Goal: Transaction & Acquisition: Purchase product/service

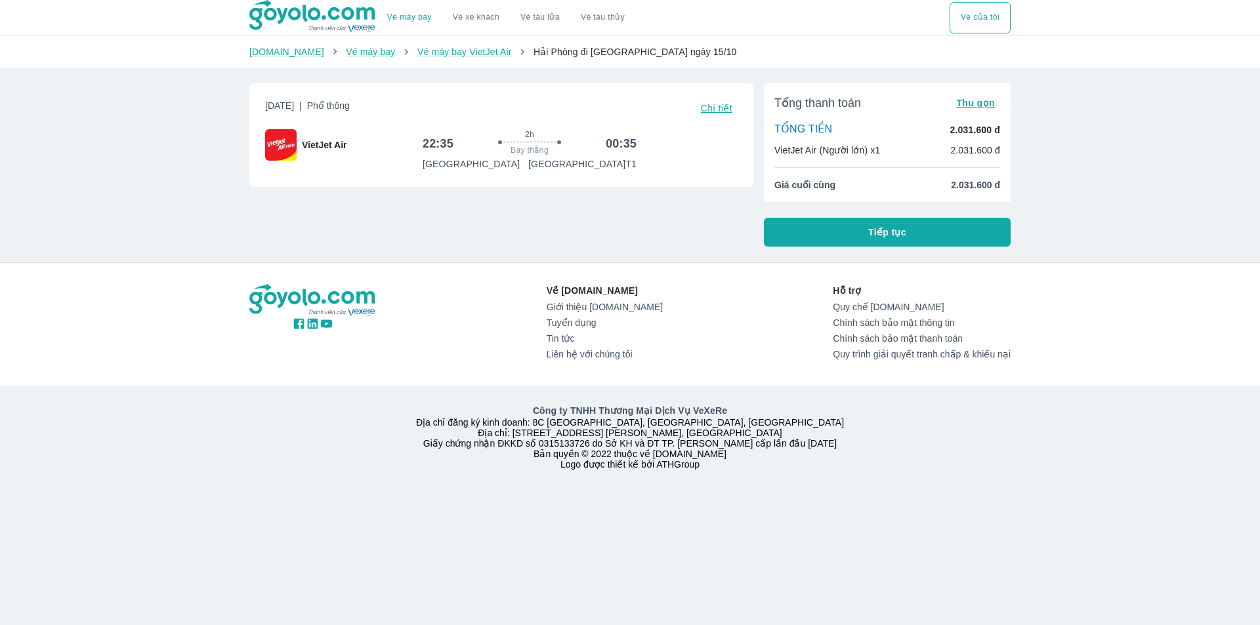
click at [121, 183] on div "Vé máy bay Vé xe khách Vé tàu lửa Vé tàu thủy Vé của tôi [DOMAIN_NAME] Vé máy b…" at bounding box center [630, 312] width 1260 height 625
click at [906, 236] on button "Tiếp tục" at bounding box center [887, 232] width 247 height 29
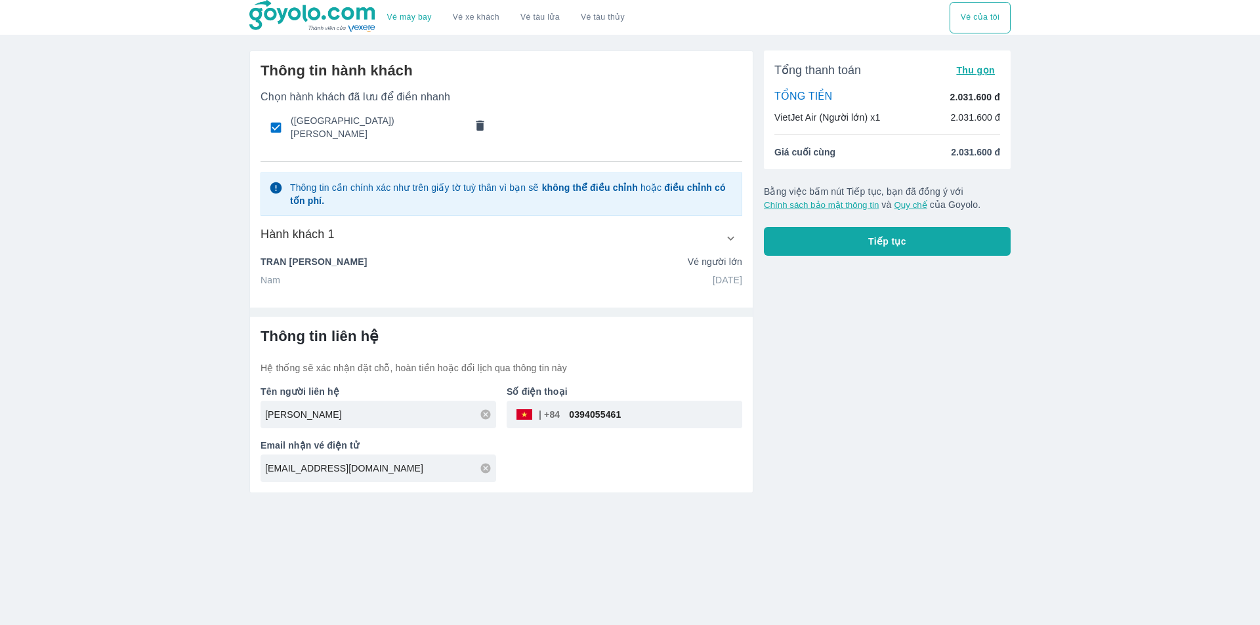
click at [474, 123] on icon "comments" at bounding box center [480, 126] width 14 height 14
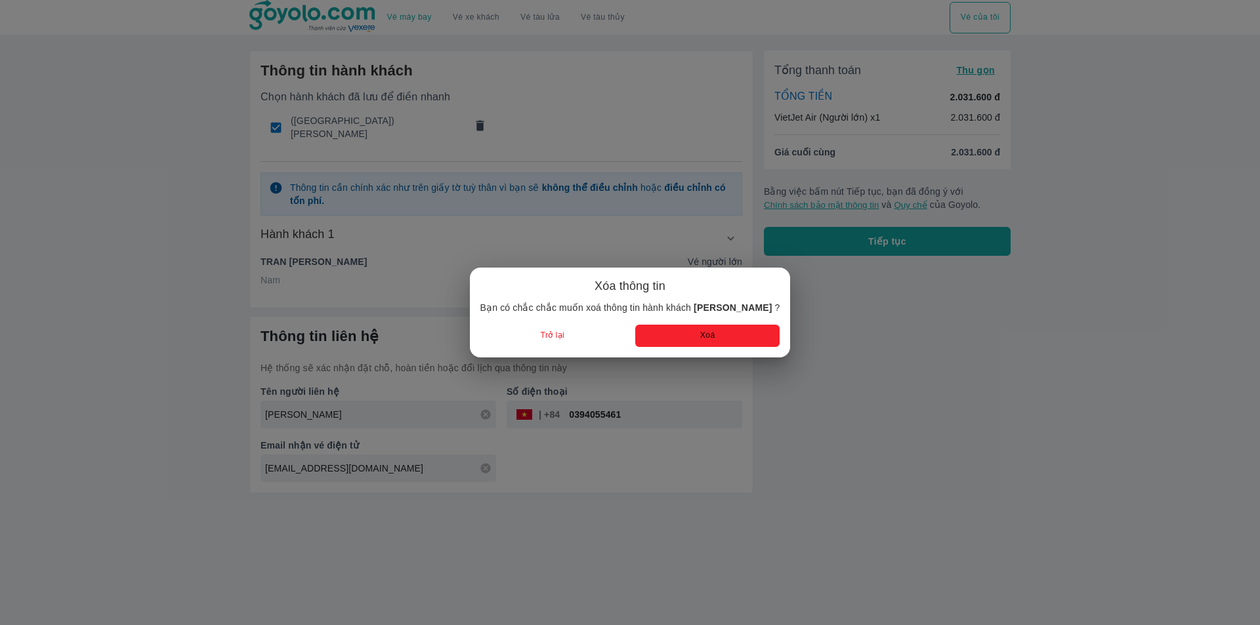
click at [671, 341] on button "Xoá" at bounding box center [707, 336] width 144 height 22
radio input "false"
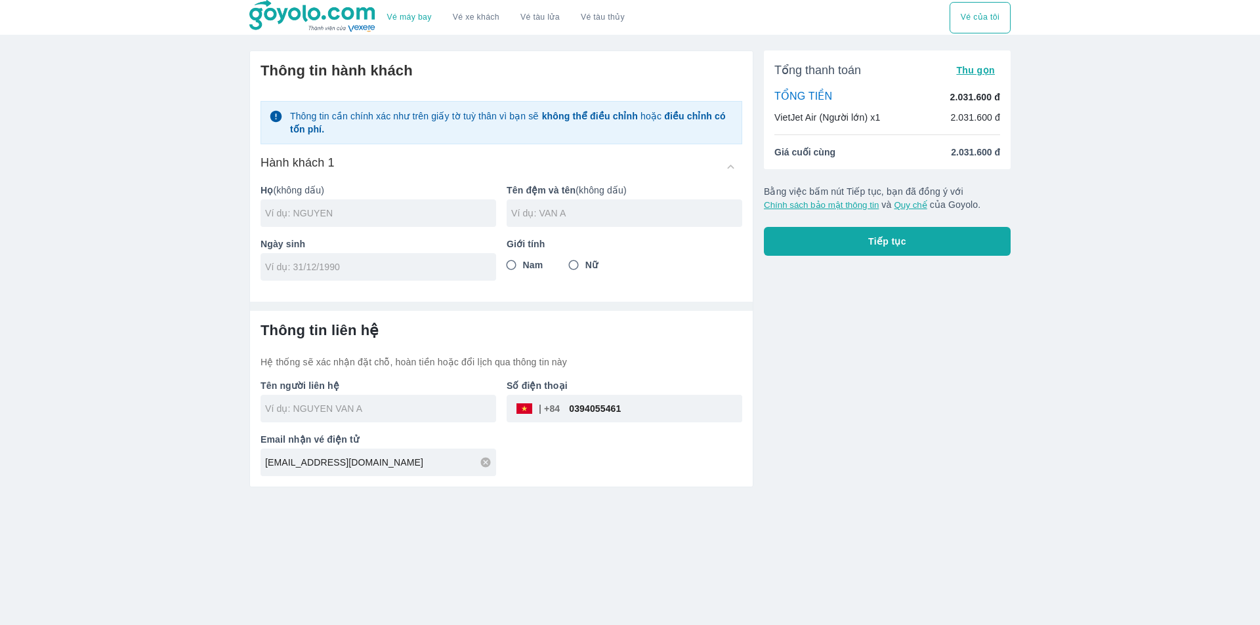
click at [366, 201] on div at bounding box center [379, 213] width 236 height 28
type input "DOAN"
type input "VAN [PERSON_NAME]"
click at [316, 270] on input "tel" at bounding box center [374, 267] width 218 height 13
type input "[DATE]"
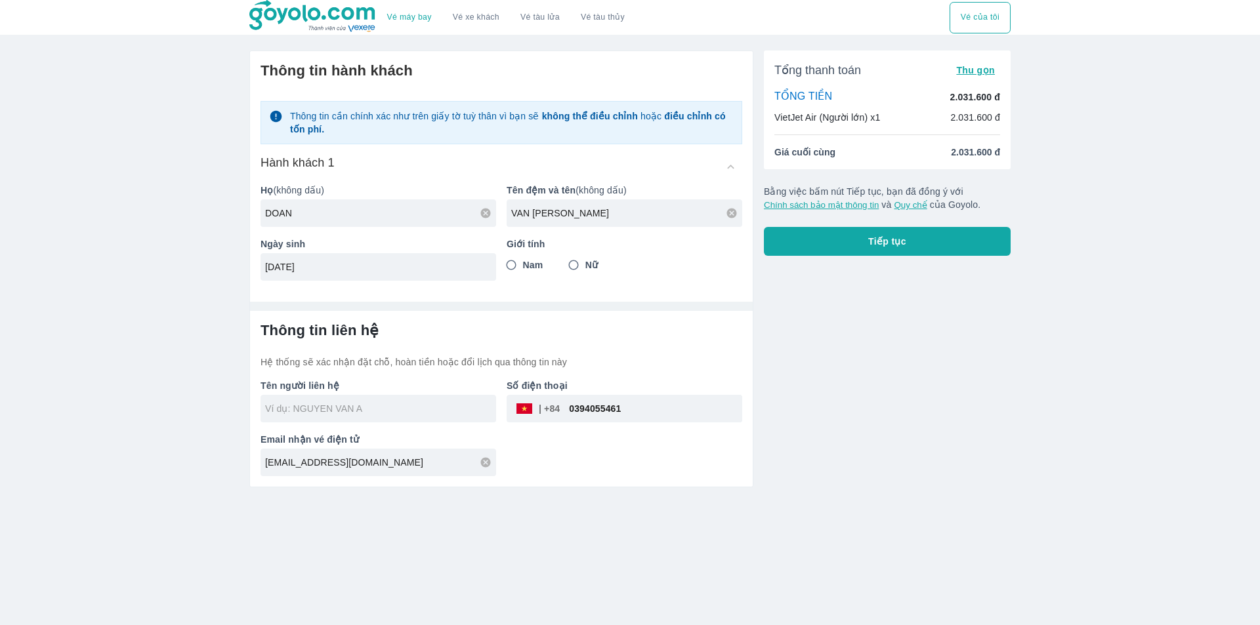
click at [514, 268] on input "Nam" at bounding box center [511, 265] width 24 height 24
radio input "true"
click at [378, 411] on input "text" at bounding box center [380, 408] width 231 height 13
type input "[PERSON_NAME]"
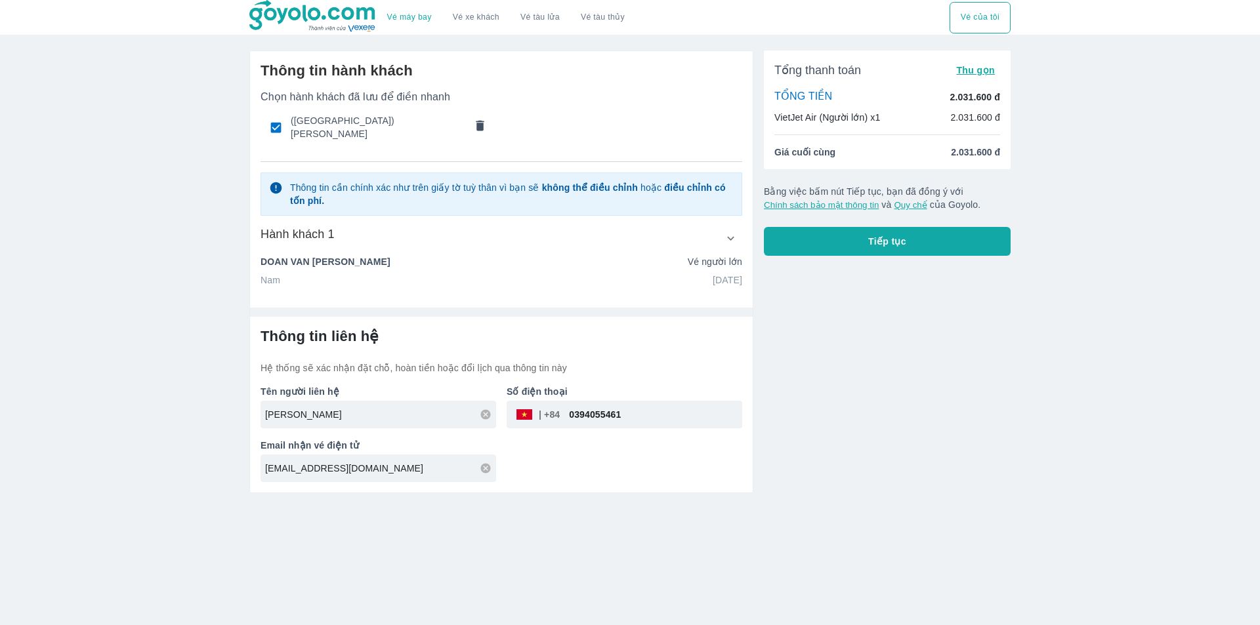
click at [604, 413] on input "0394055461" at bounding box center [651, 414] width 182 height 31
paste input "984498487"
type input "0984498487"
click at [838, 249] on button "Tiếp tục" at bounding box center [887, 241] width 247 height 29
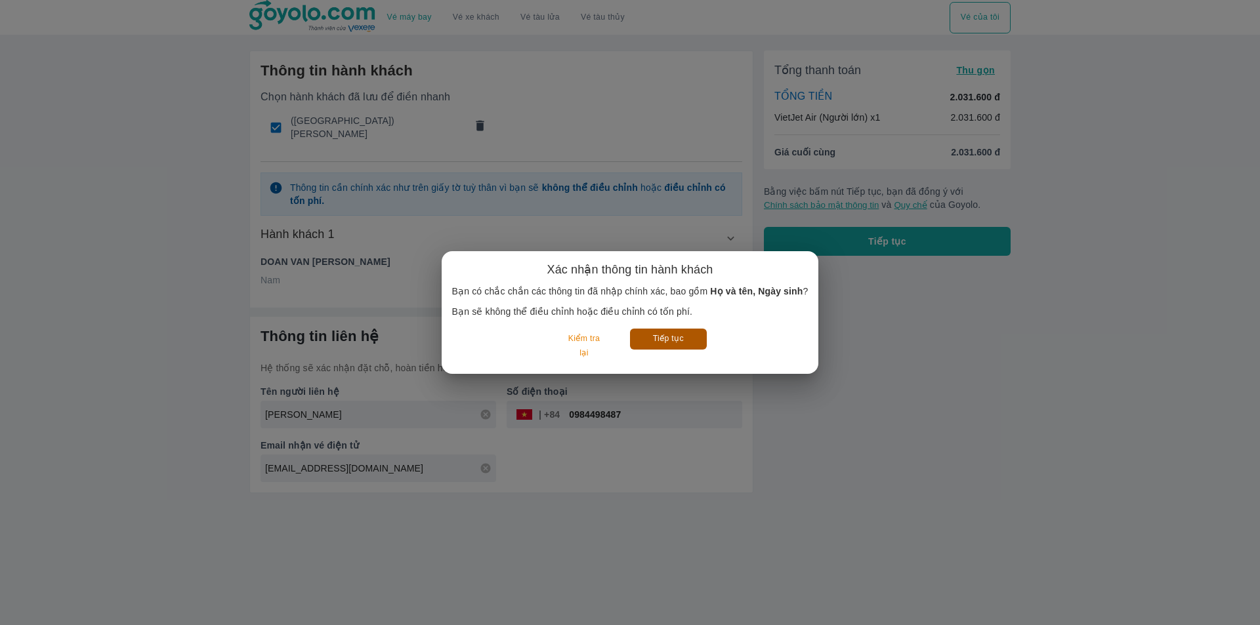
click at [667, 337] on button "Tiếp tục" at bounding box center [668, 339] width 77 height 20
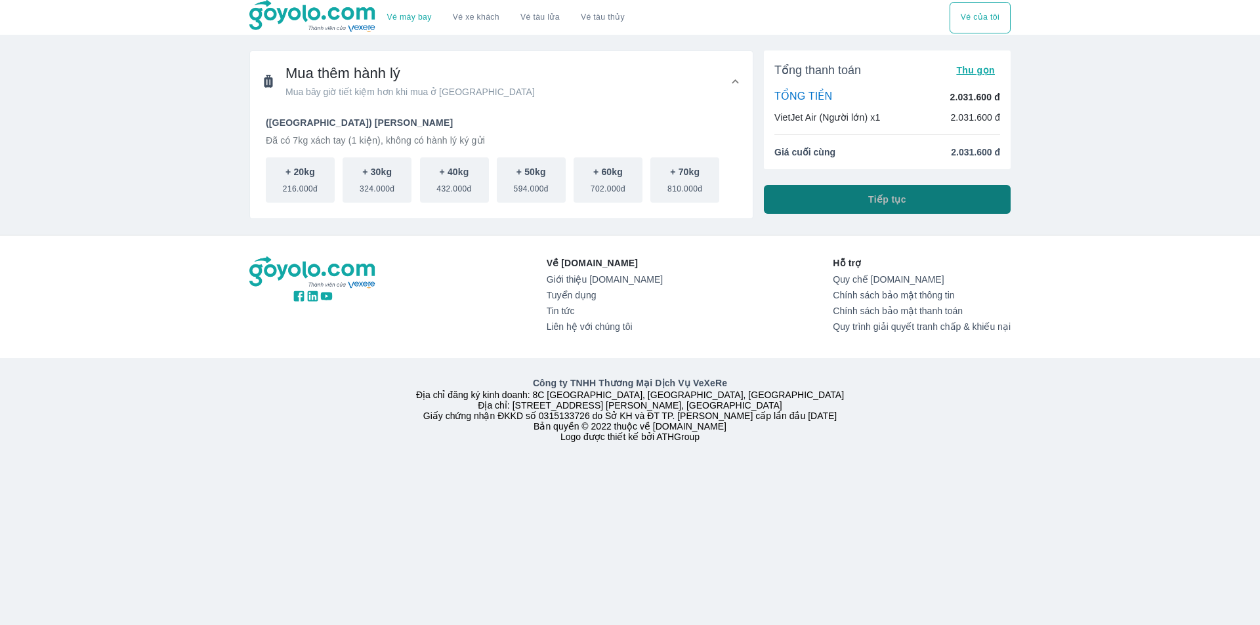
click at [827, 194] on button "Tiếp tục" at bounding box center [887, 199] width 247 height 29
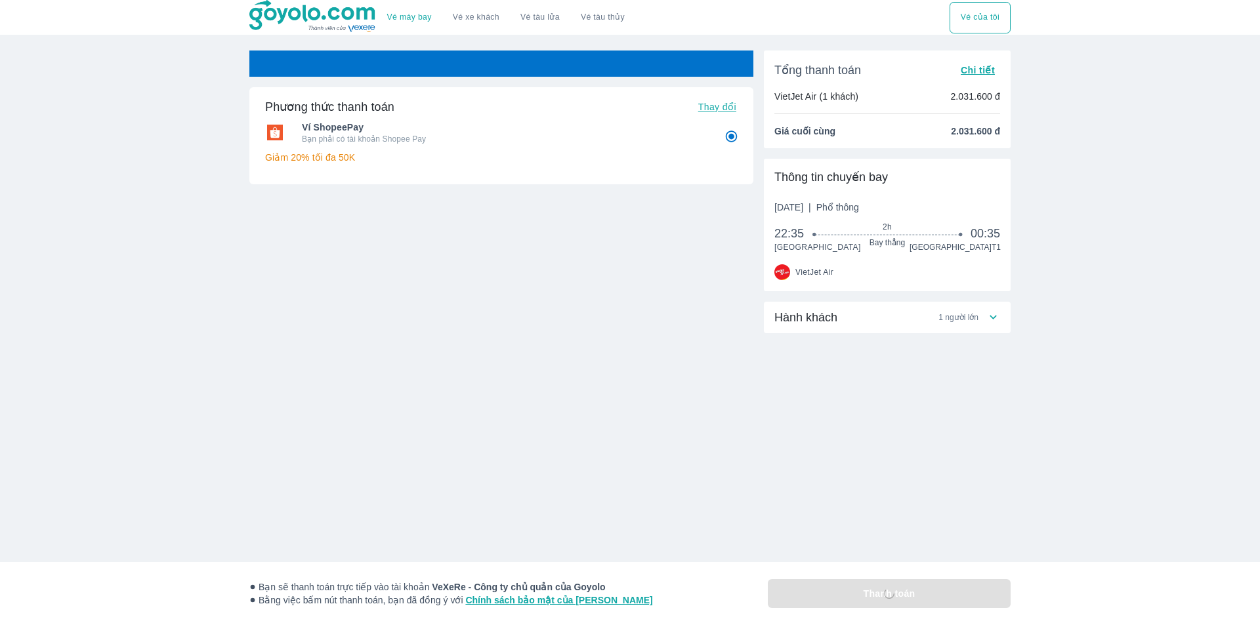
radio input "false"
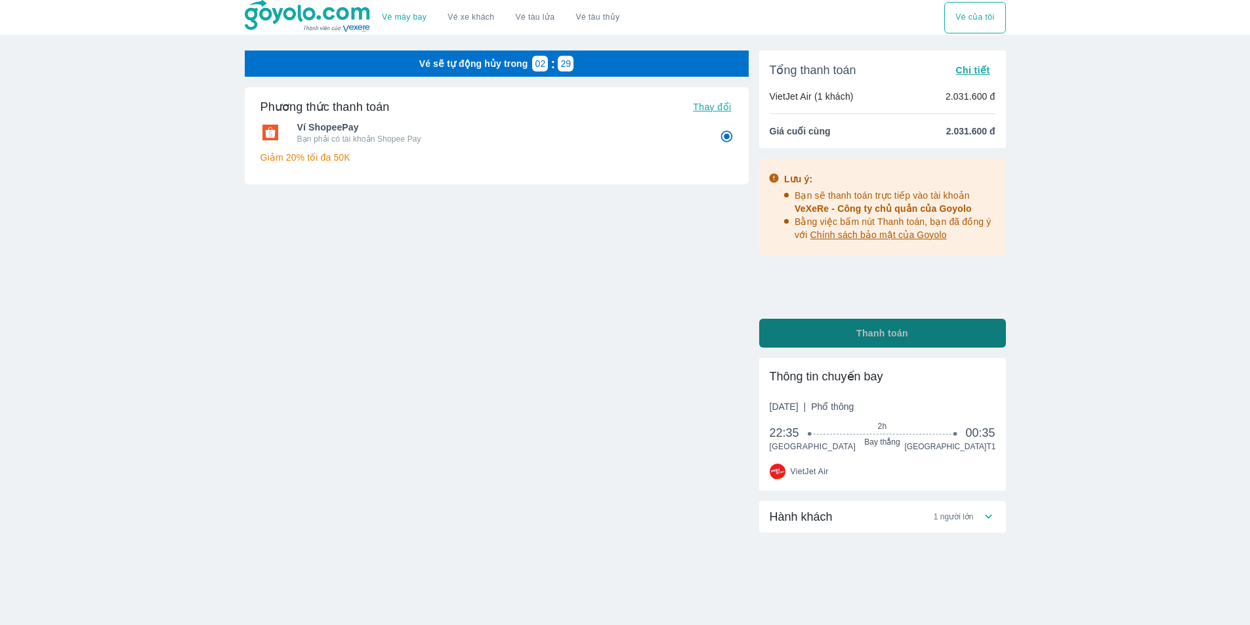
click at [841, 333] on button "Thanh toán" at bounding box center [882, 333] width 247 height 29
radio input "false"
